Goal: Check status: Check status

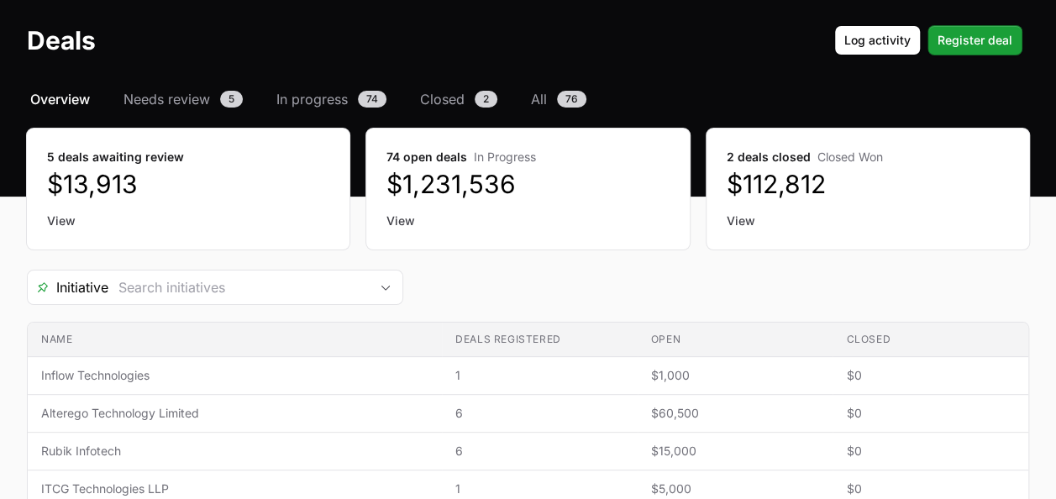
scroll to position [64, 0]
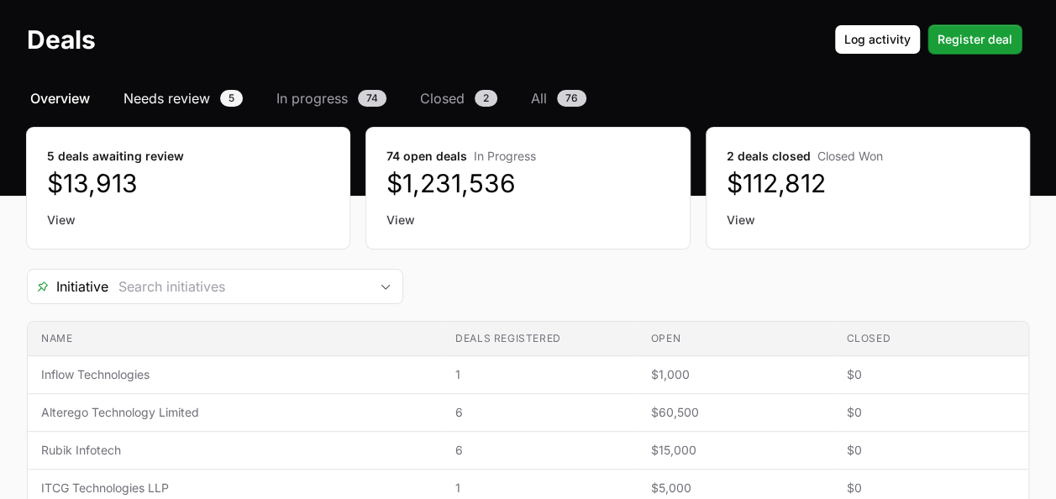
click at [205, 91] on span "Needs review" at bounding box center [166, 98] width 87 height 20
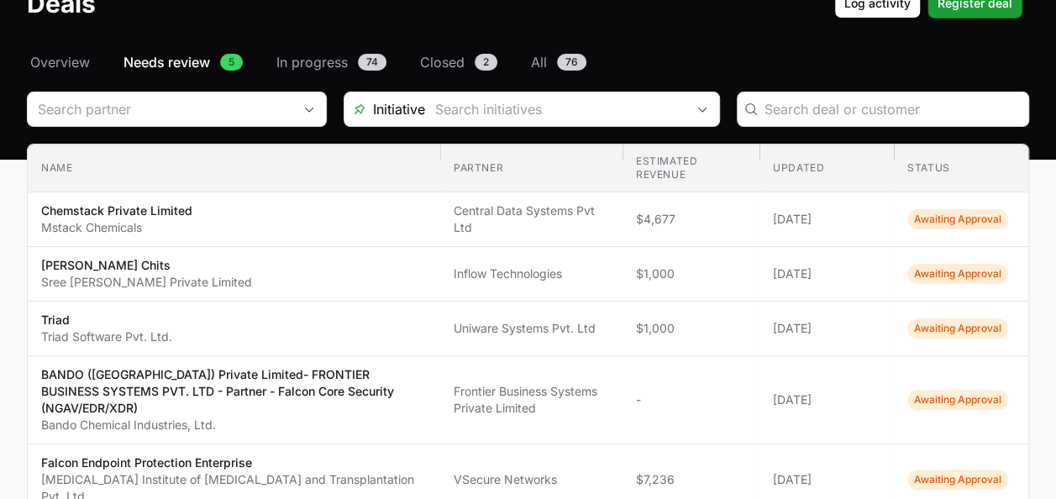
scroll to position [98, 0]
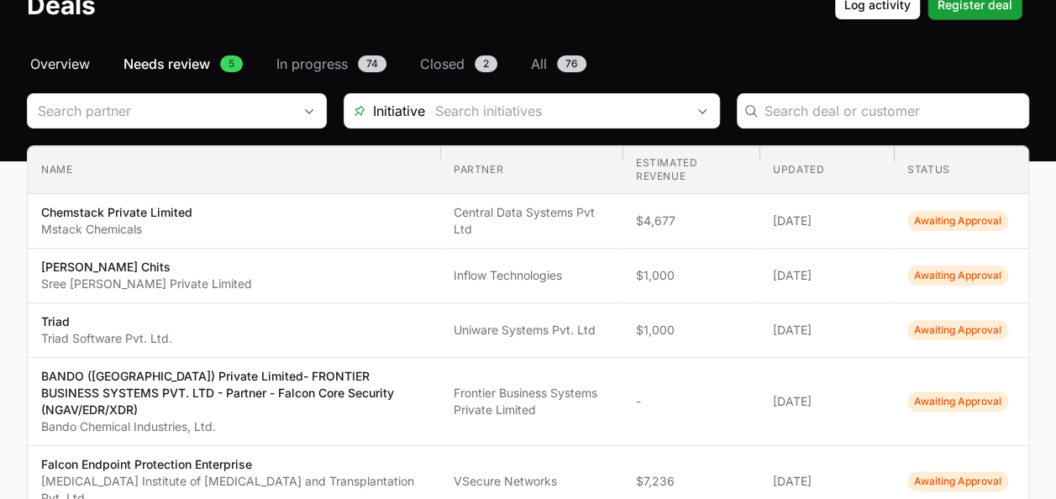
click at [54, 58] on span "Overview" at bounding box center [60, 64] width 60 height 20
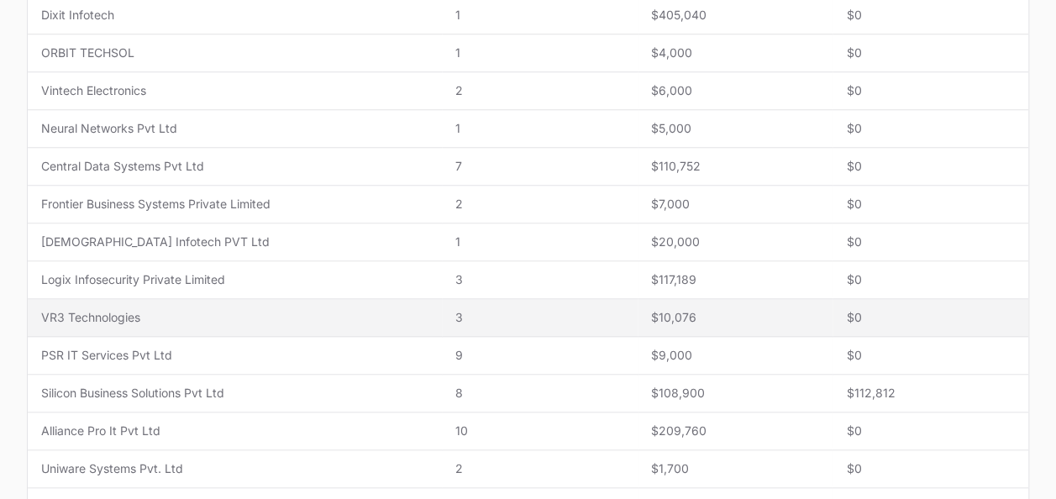
scroll to position [613, 0]
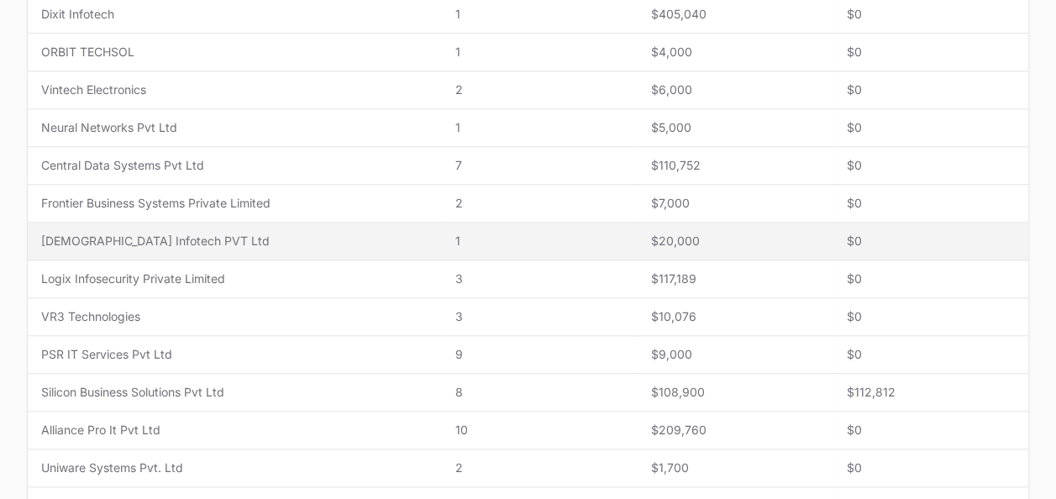
click at [314, 237] on span "[DEMOGRAPHIC_DATA] Infotech PVT Ltd" at bounding box center [234, 241] width 387 height 17
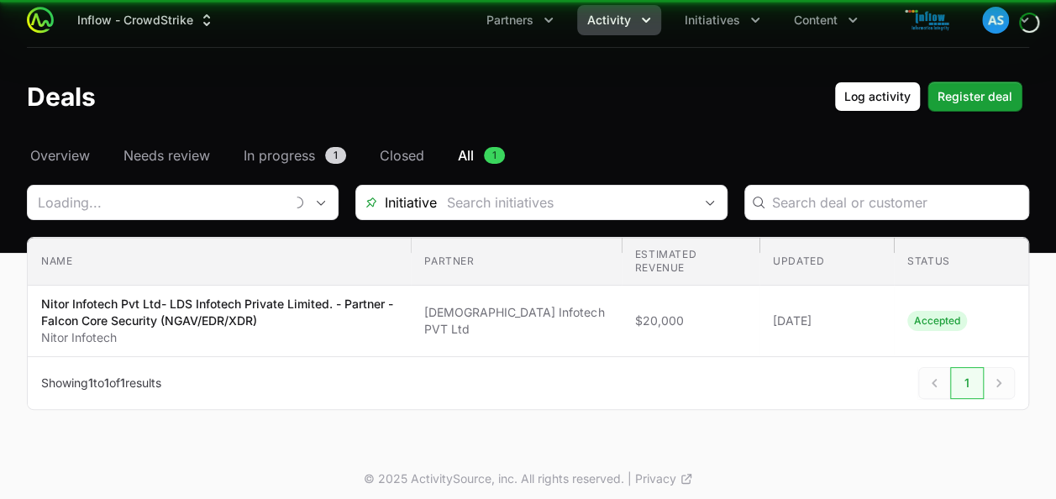
scroll to position [4, 0]
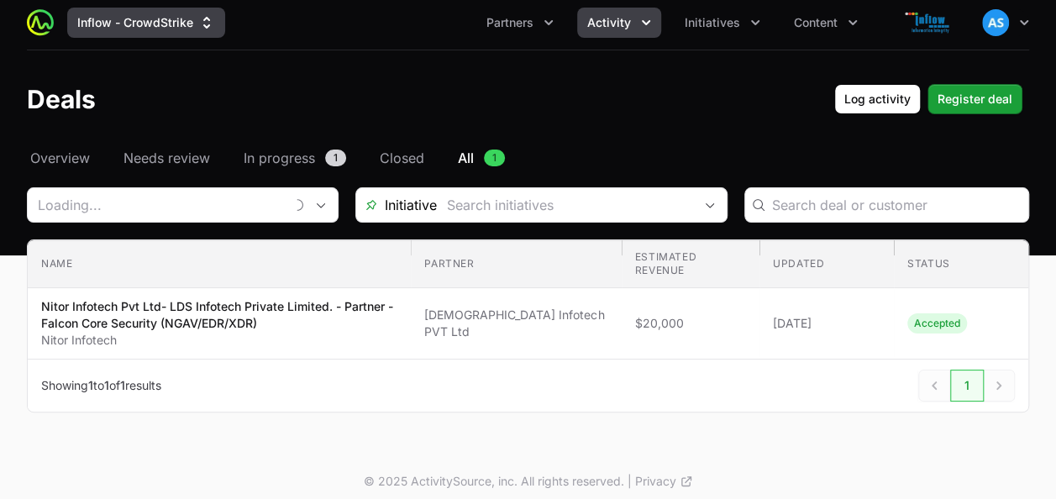
type input "[DEMOGRAPHIC_DATA] Infotech PVT Ltd"
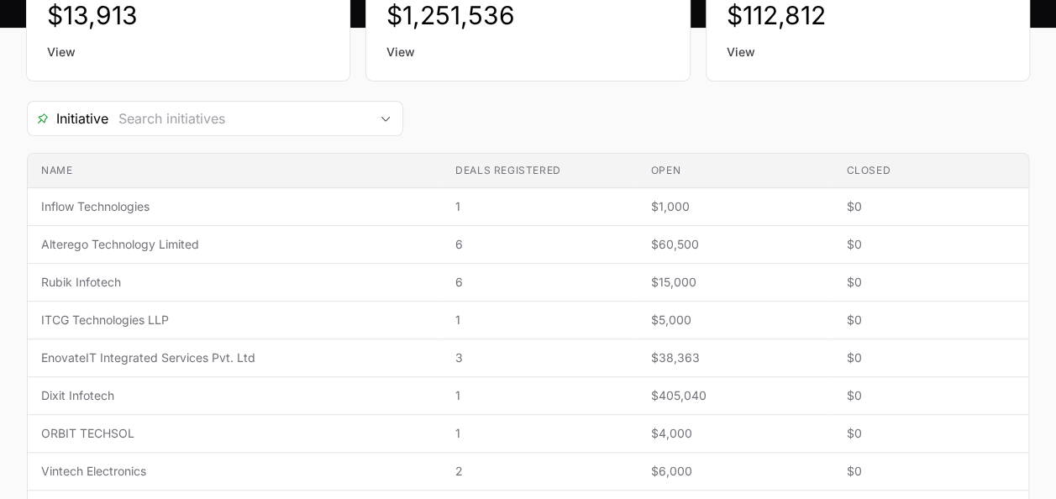
scroll to position [178, 0]
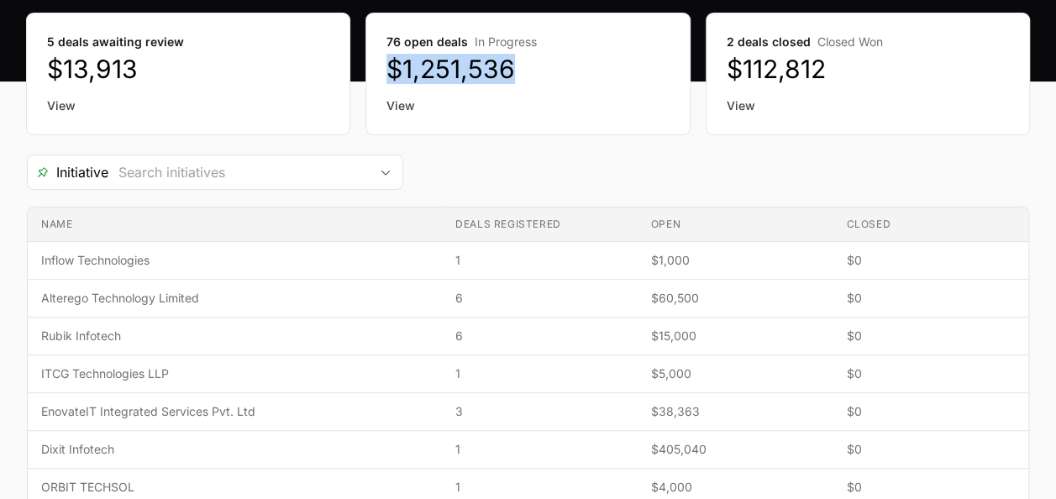
drag, startPoint x: 515, startPoint y: 74, endPoint x: 386, endPoint y: 74, distance: 128.5
click at [386, 74] on dd "$1,251,536" at bounding box center [527, 69] width 282 height 30
copy dd "$1,251,536"
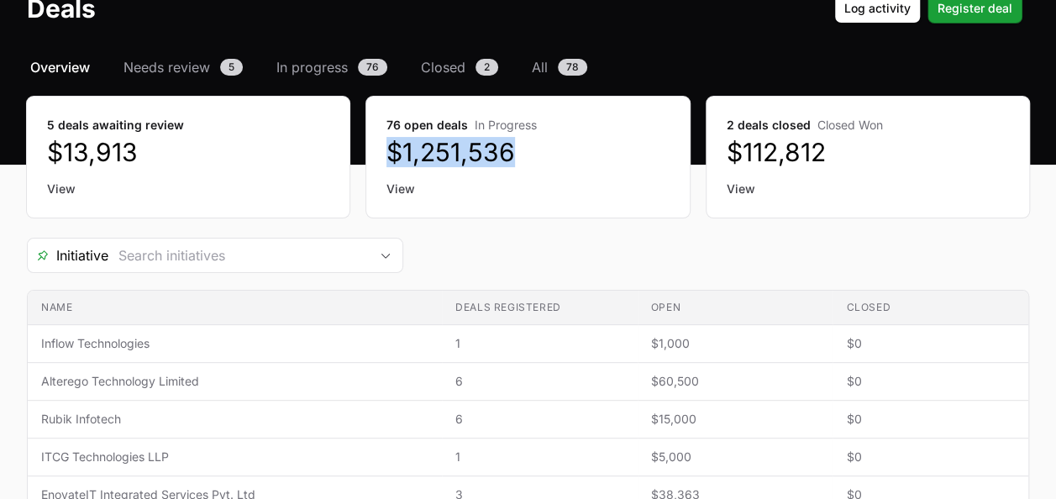
scroll to position [90, 0]
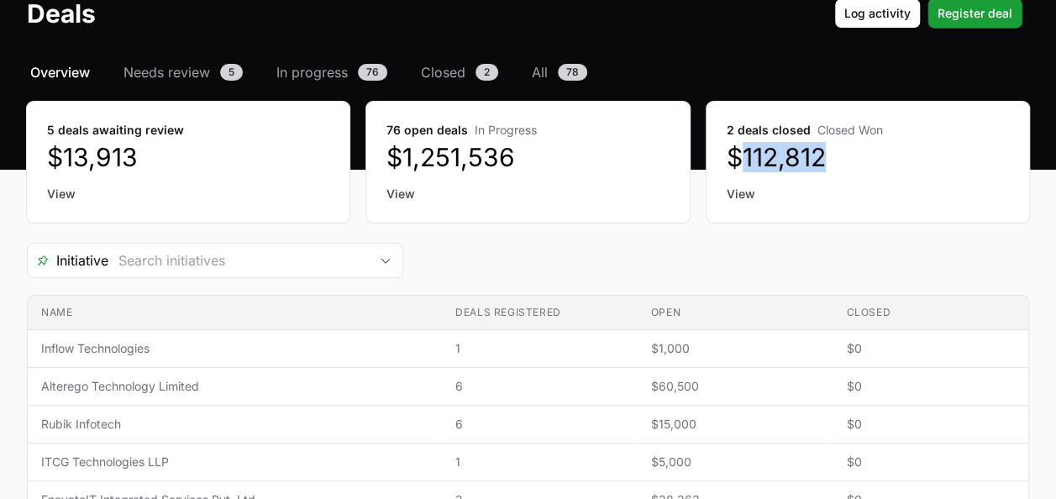
drag, startPoint x: 840, startPoint y: 154, endPoint x: 736, endPoint y: 150, distance: 104.2
click at [736, 150] on dd "$112,812" at bounding box center [868, 157] width 282 height 30
copy dd "112,812"
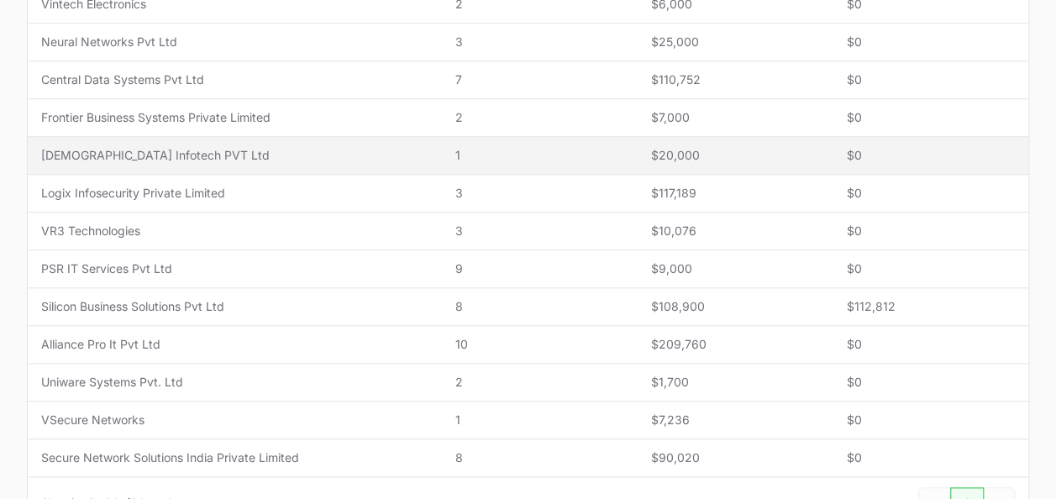
scroll to position [702, 0]
